Goal: Task Accomplishment & Management: Use online tool/utility

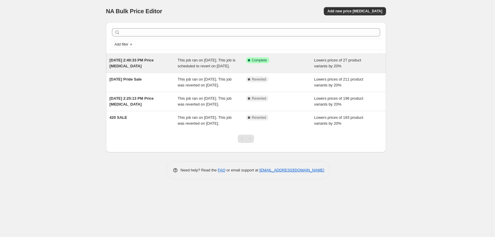
click at [156, 68] on div "[DATE] 2:40:33 PM Price [MEDICAL_DATA]" at bounding box center [144, 63] width 68 height 12
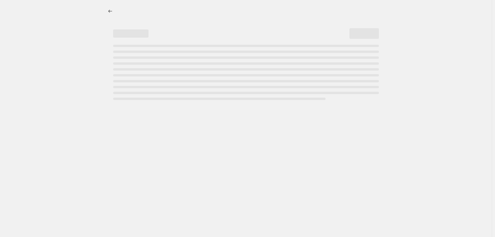
select select "percentage"
select select "collection"
